Goal: Task Accomplishment & Management: Manage account settings

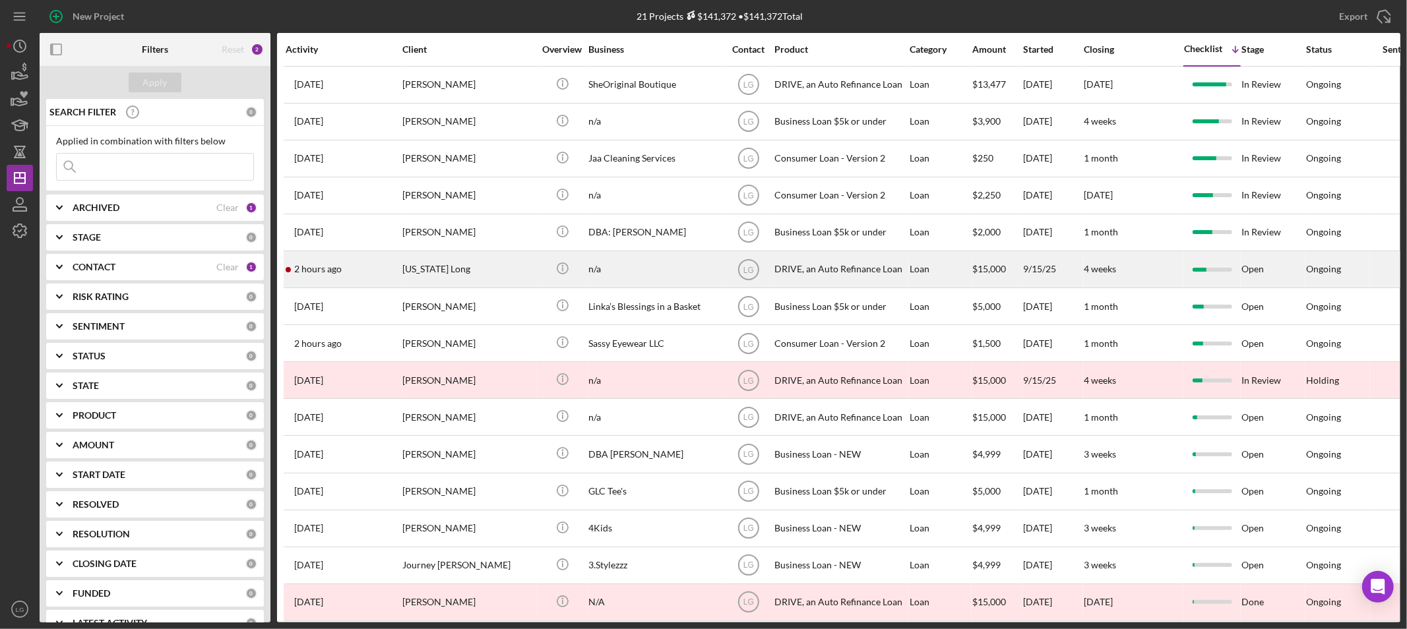
click at [455, 267] on div "[US_STATE] Long" at bounding box center [468, 269] width 132 height 35
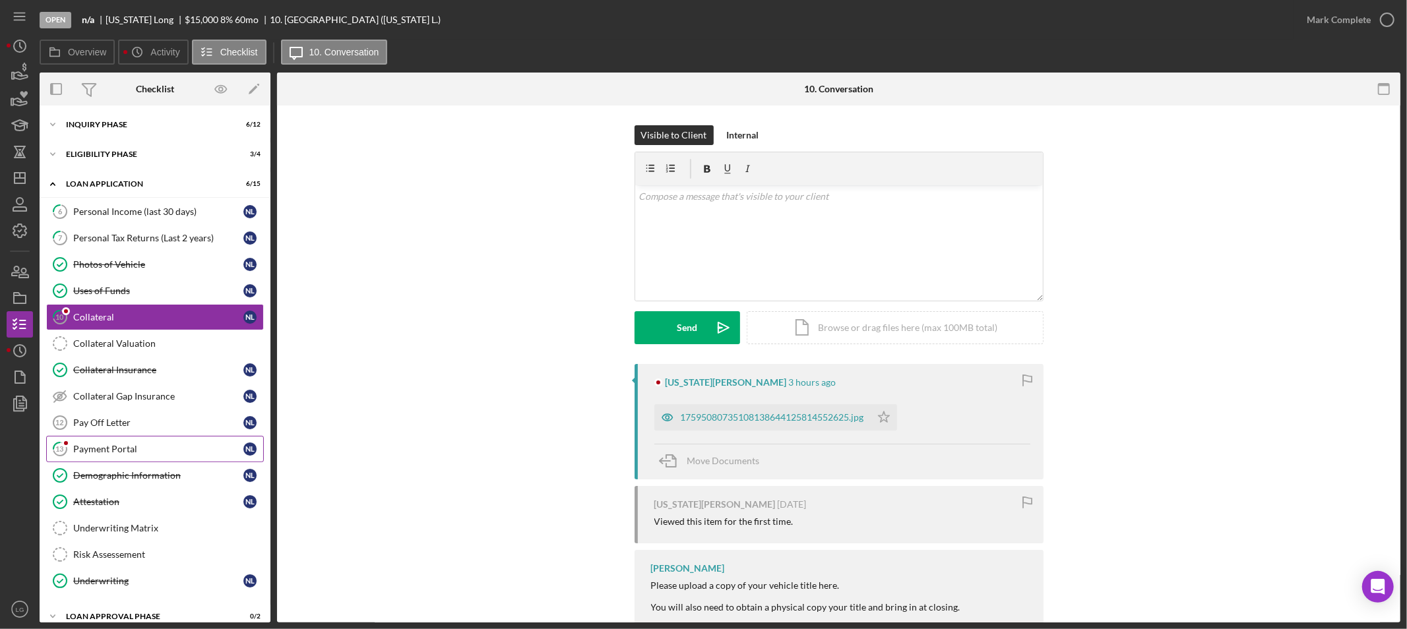
click at [113, 458] on link "13 Payment Portal N L" at bounding box center [155, 449] width 218 height 26
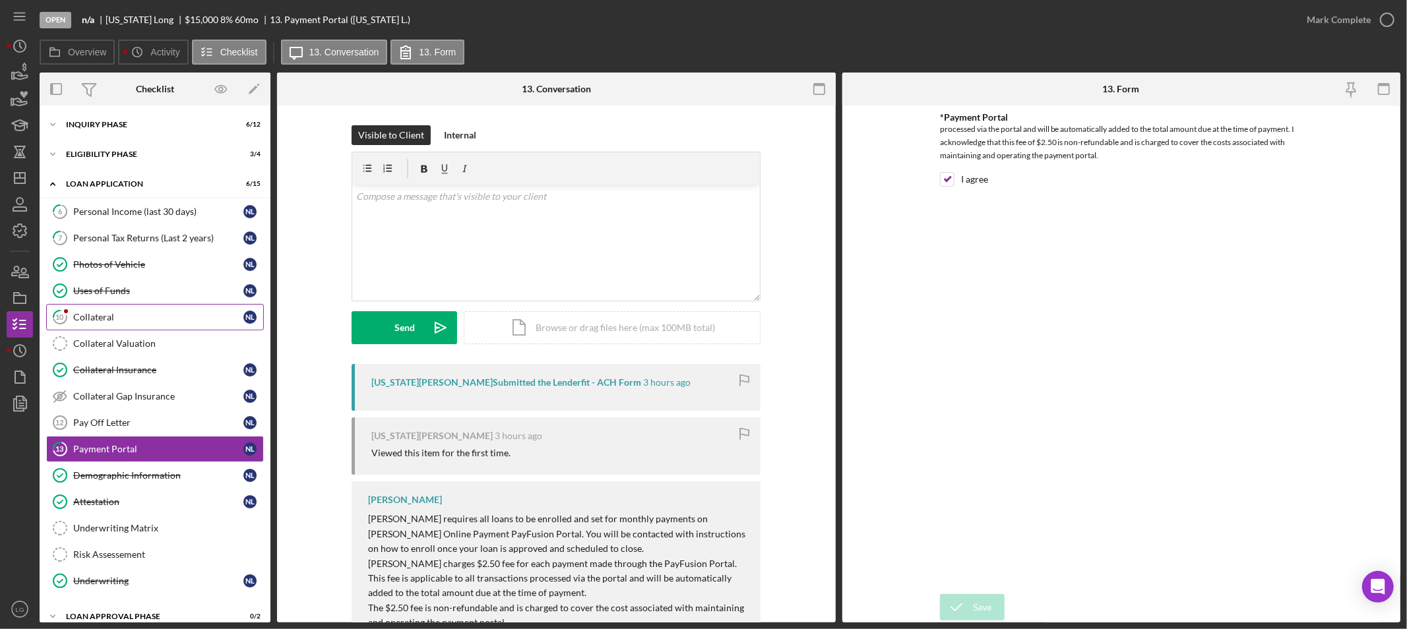
click at [137, 327] on link "10 Collateral N L" at bounding box center [155, 317] width 218 height 26
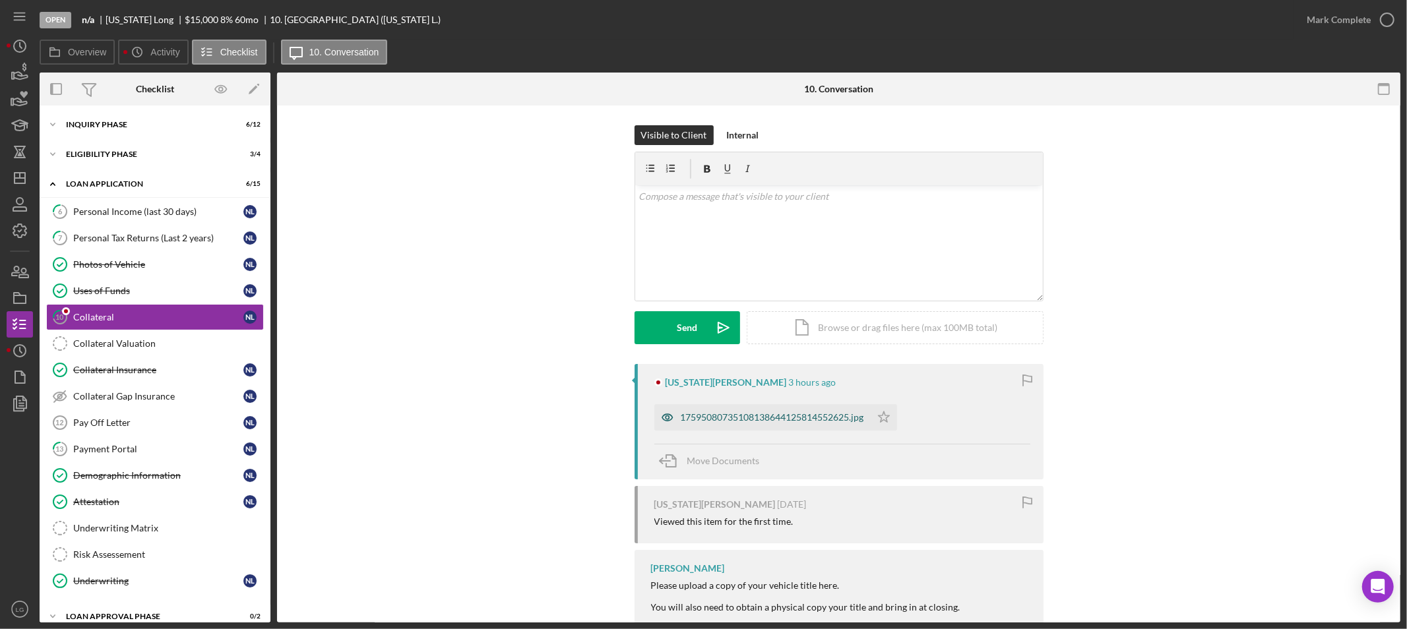
click at [806, 423] on div "17595080735108138644125814552625.jpg" at bounding box center [772, 417] width 183 height 11
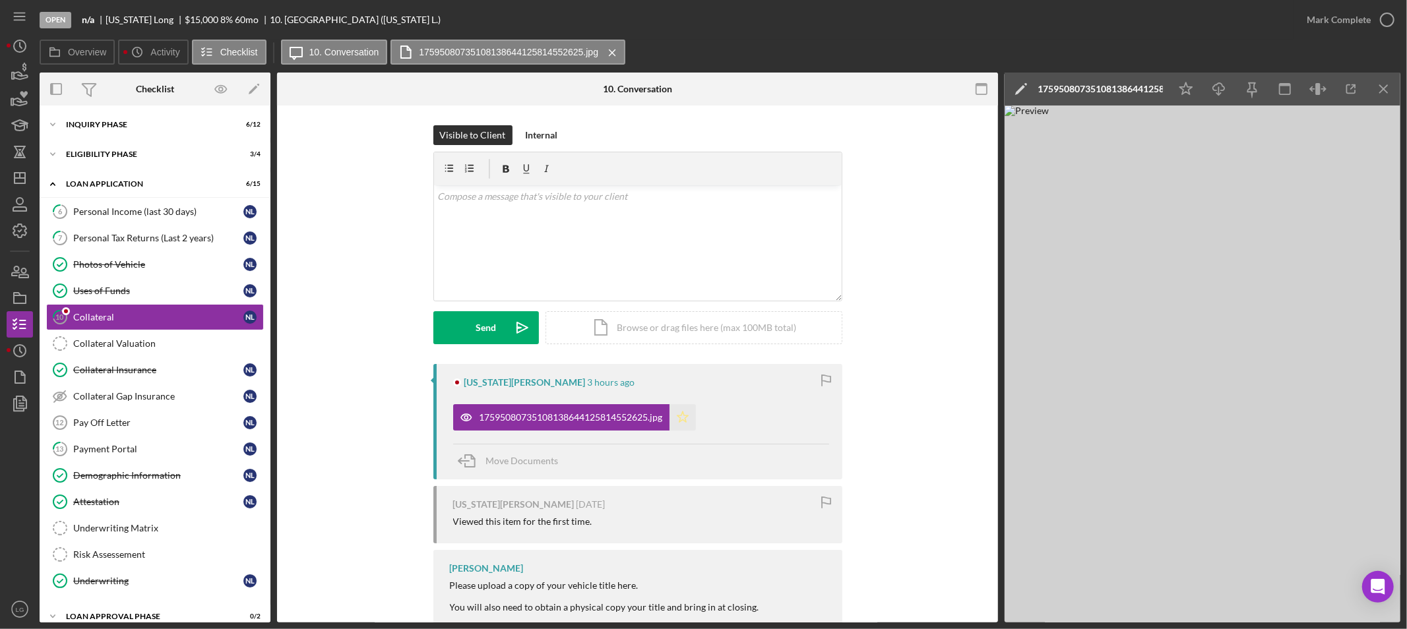
click at [691, 414] on icon "Icon/Star" at bounding box center [683, 417] width 26 height 26
click at [685, 423] on icon "Icon/Star" at bounding box center [683, 417] width 26 height 26
click at [611, 589] on div "Please upload a copy of your vehicle title here." at bounding box center [604, 586] width 309 height 11
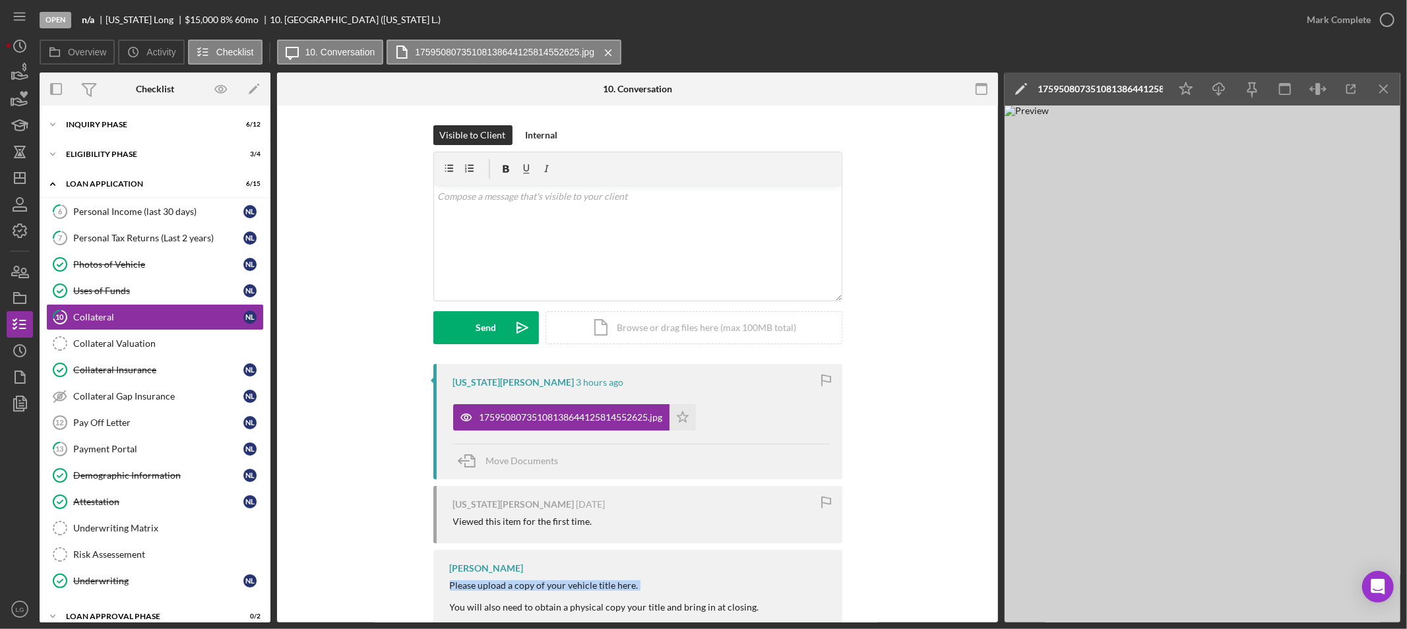
copy div "Please upload a copy of your vehicle title here."
click at [620, 268] on div "v Color teal Color pink Remove color Add row above Add row below Add column bef…" at bounding box center [638, 242] width 408 height 115
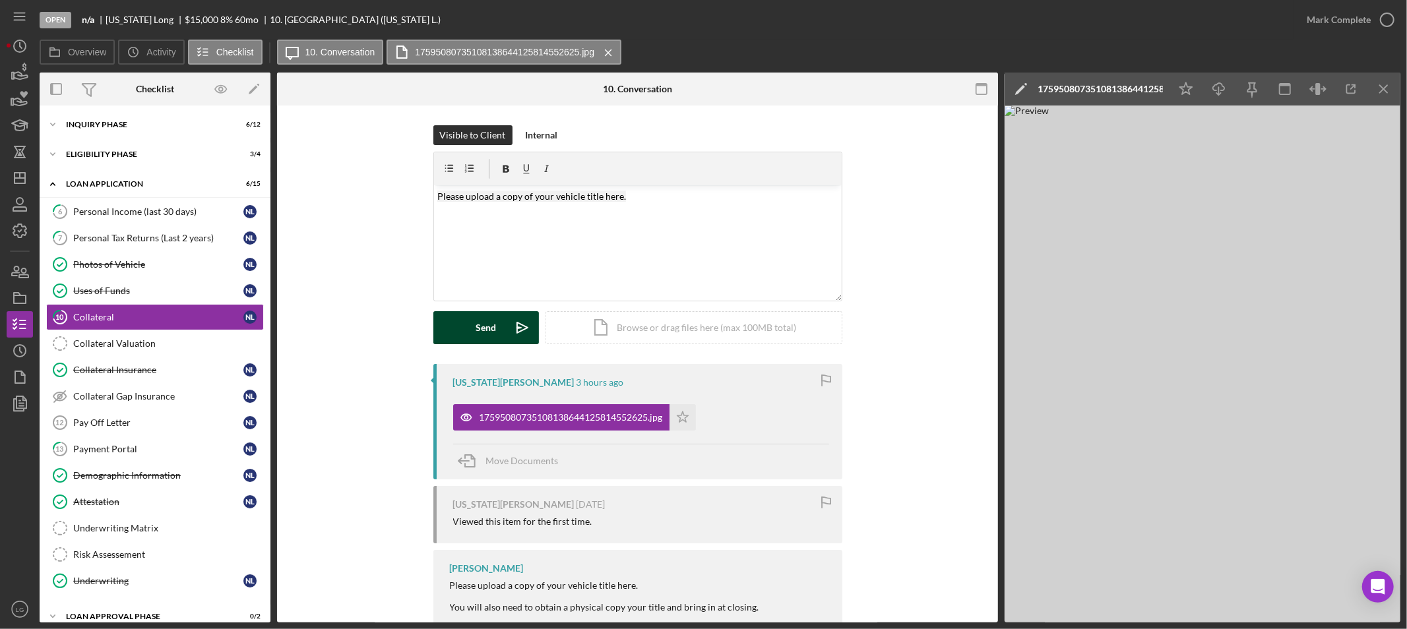
click at [496, 327] on button "Send Icon/icon-invite-send" at bounding box center [486, 327] width 106 height 33
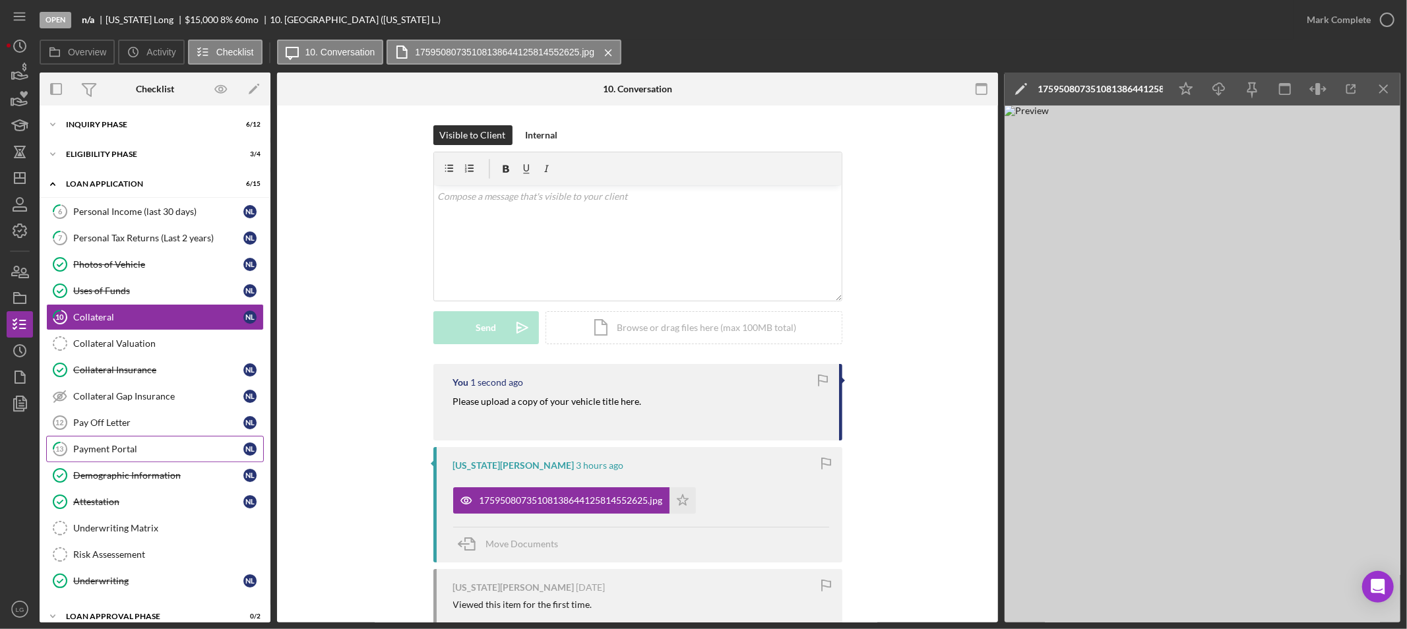
click at [75, 456] on link "13 Payment Portal N L" at bounding box center [155, 449] width 218 height 26
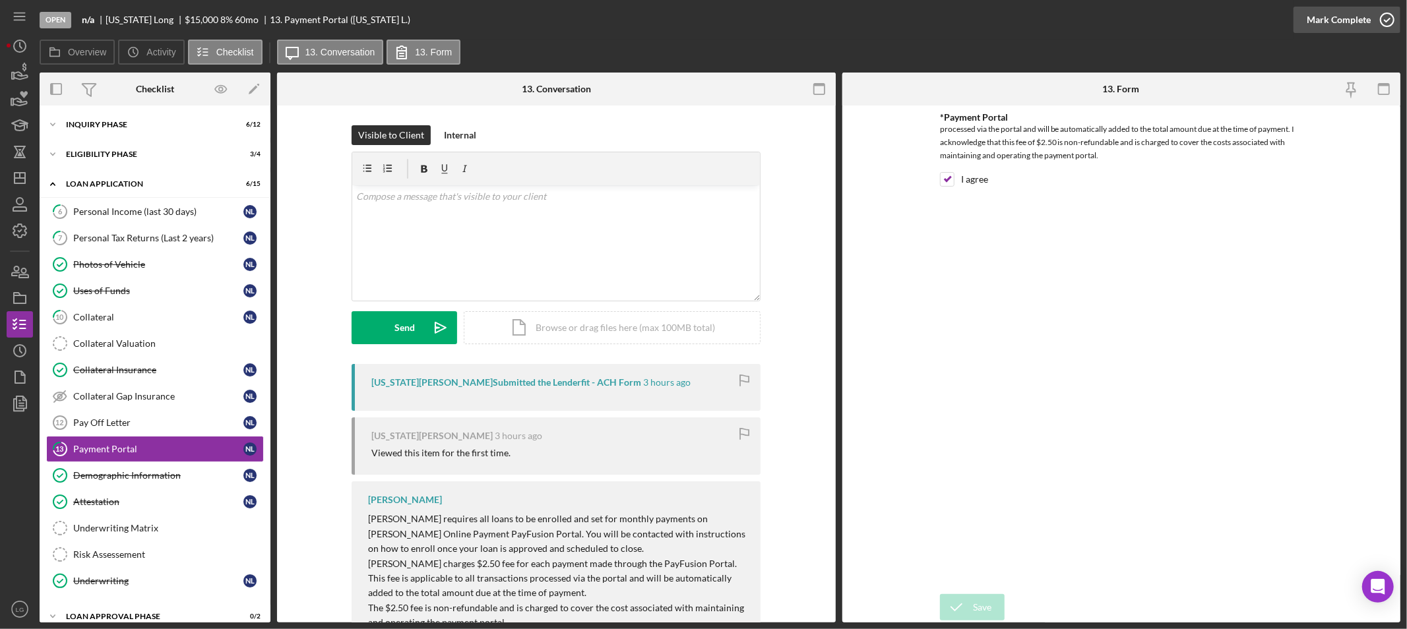
click at [1335, 26] on div "Mark Complete" at bounding box center [1339, 20] width 64 height 26
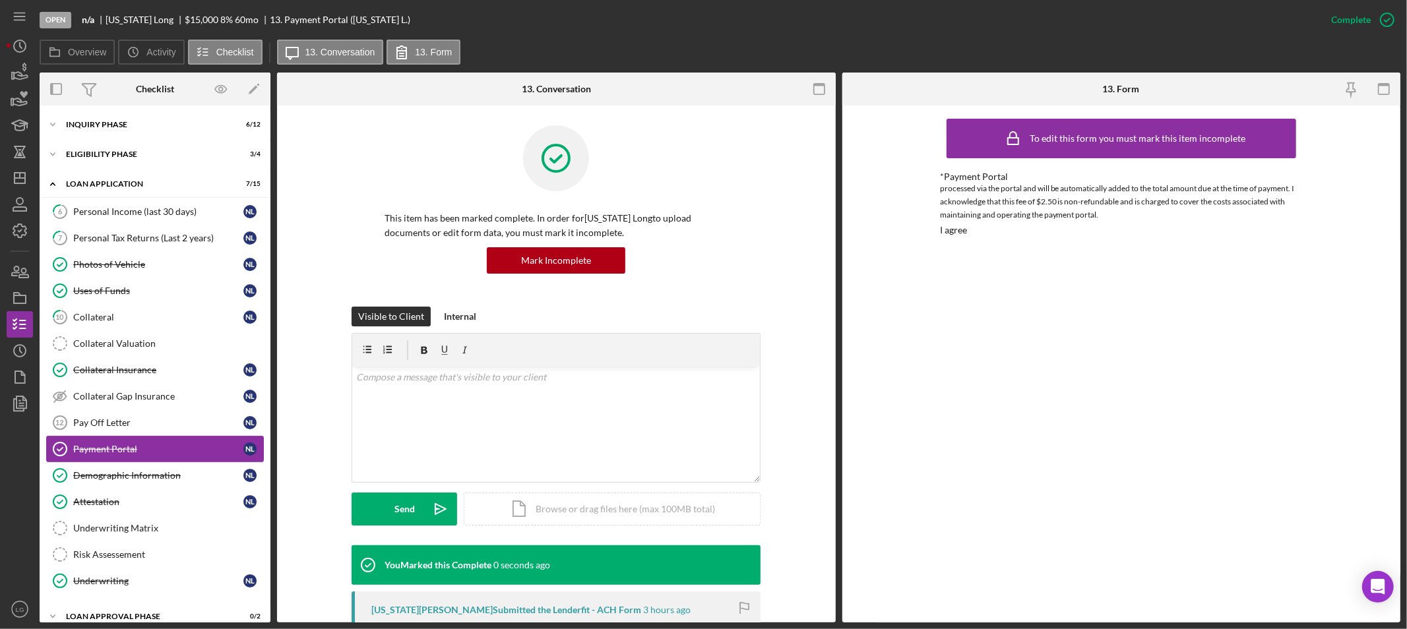
scroll to position [75, 0]
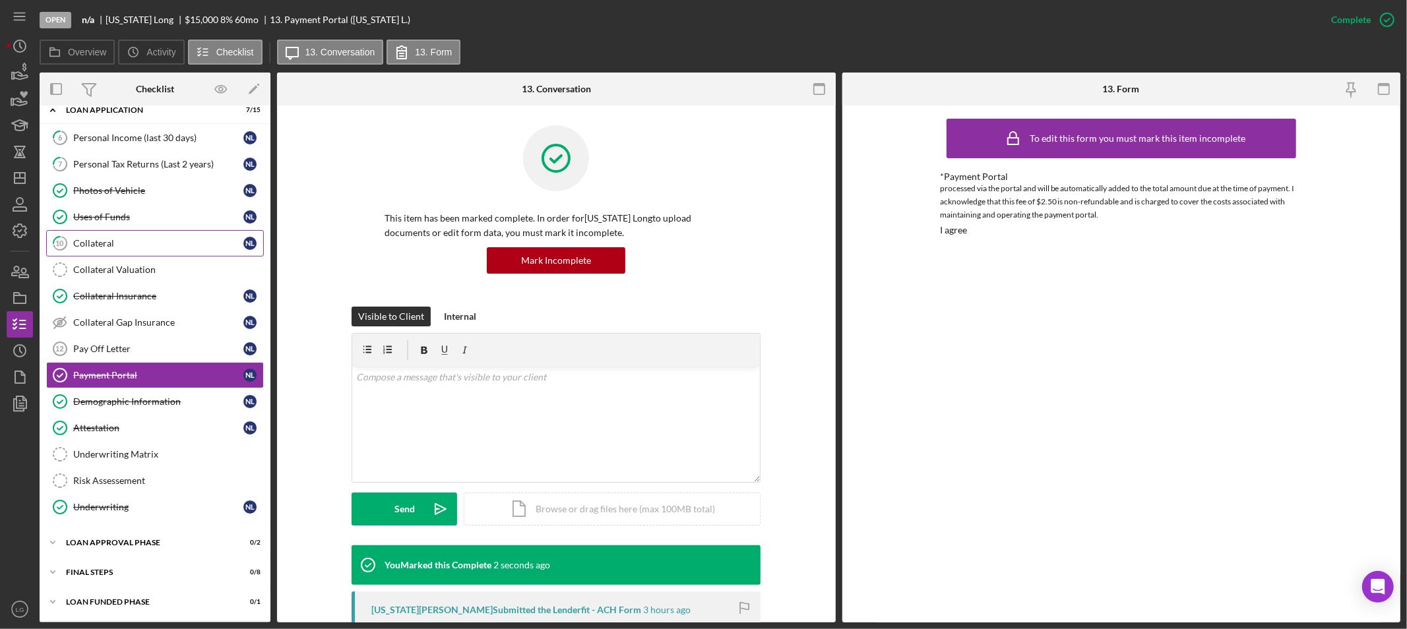
click at [158, 251] on link "10 Collateral N L" at bounding box center [155, 243] width 218 height 26
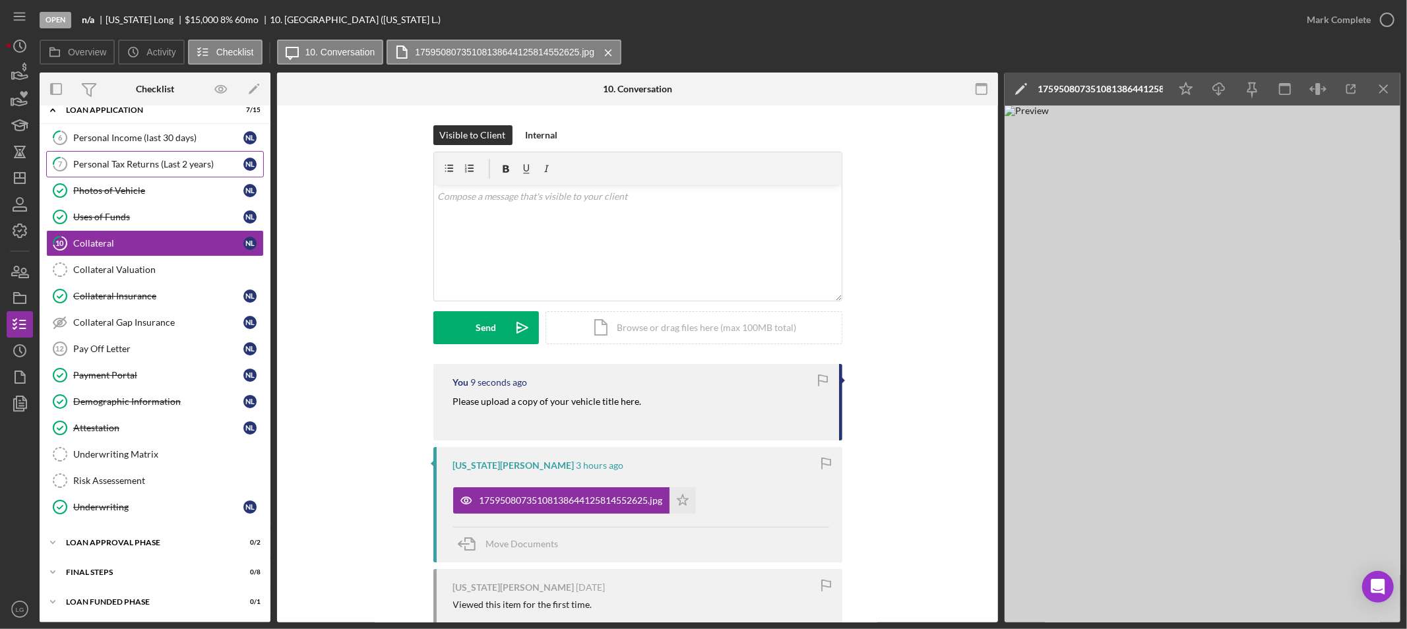
click at [162, 170] on link "7 Personal Tax Returns (Last 2 years) N L" at bounding box center [155, 164] width 218 height 26
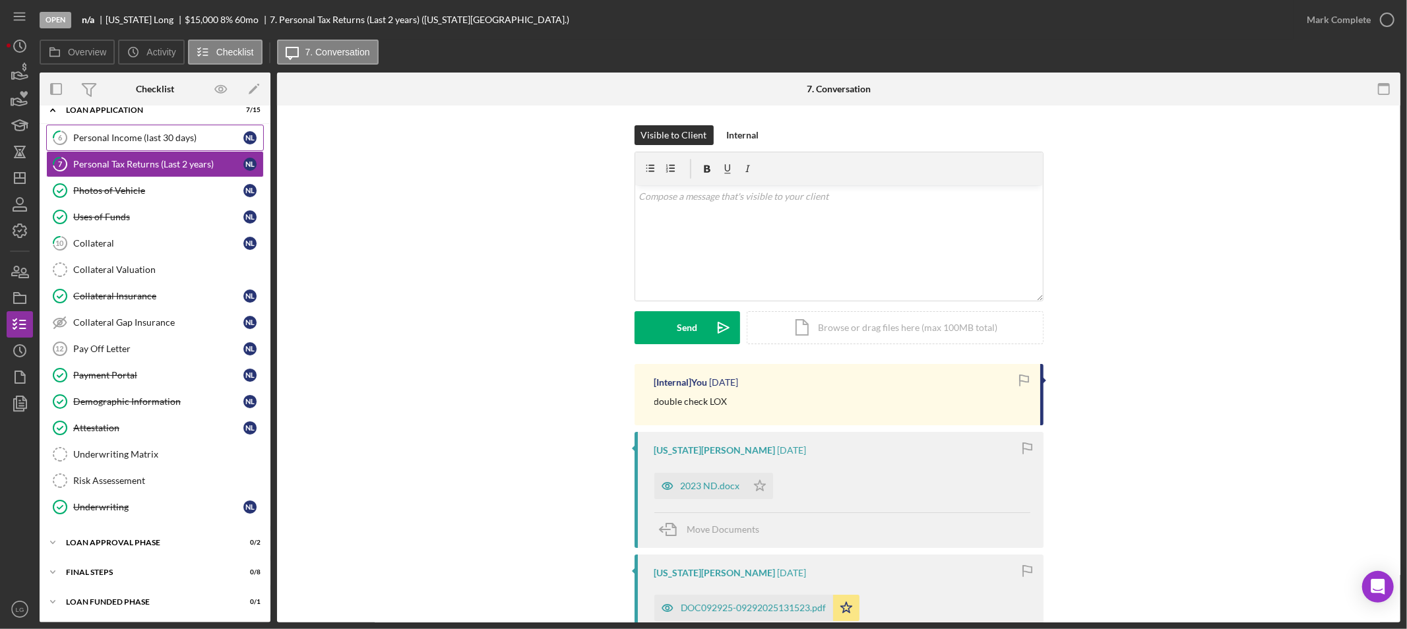
click at [127, 137] on div "Personal Income (last 30 days)" at bounding box center [158, 138] width 170 height 11
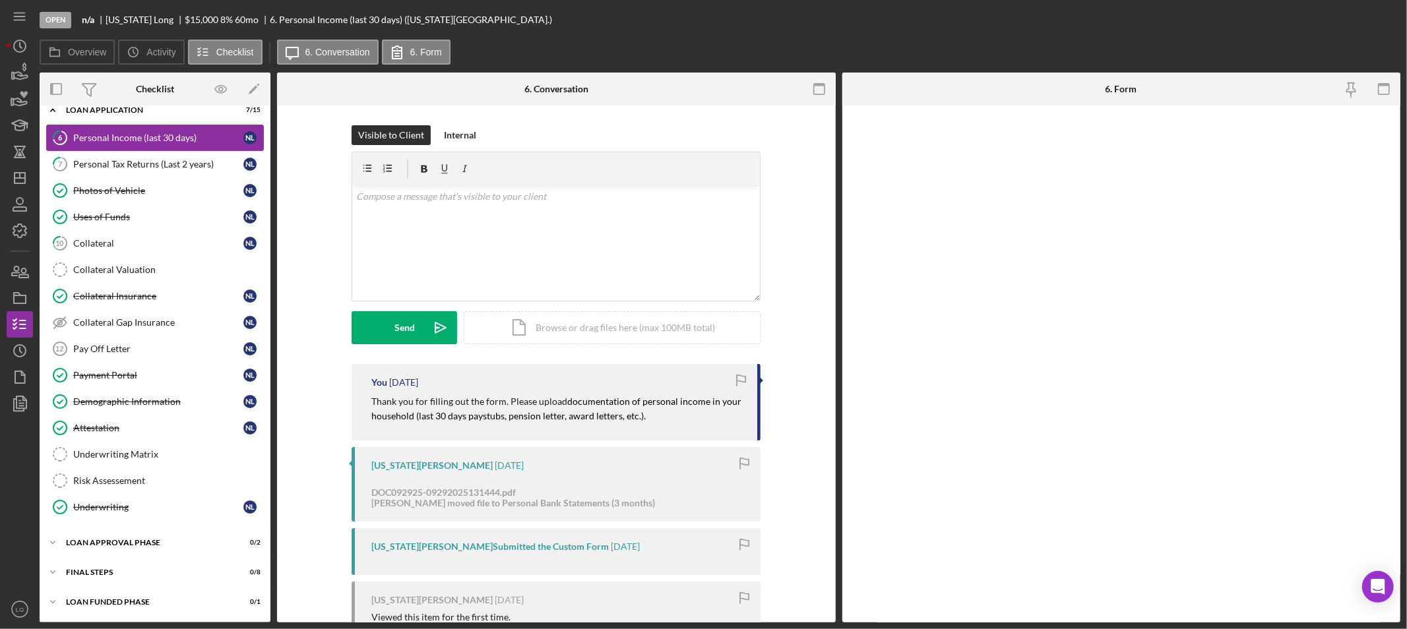
scroll to position [75, 0]
